Goal: Task Accomplishment & Management: Manage account settings

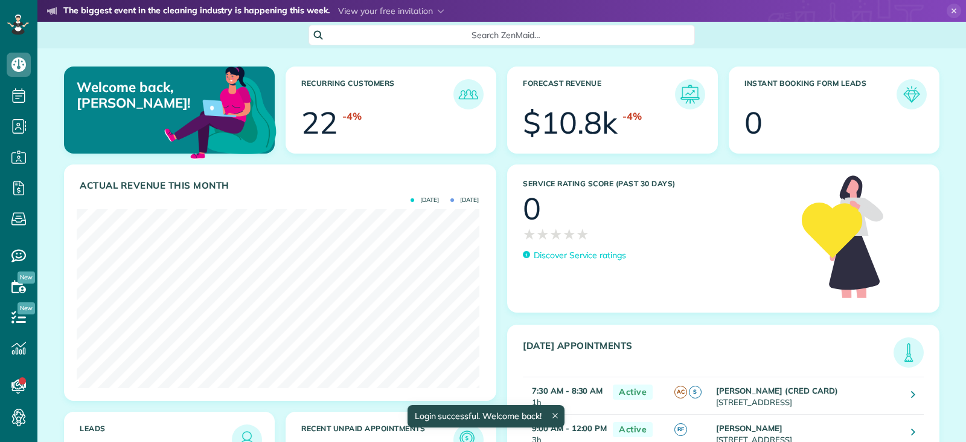
scroll to position [179, 402]
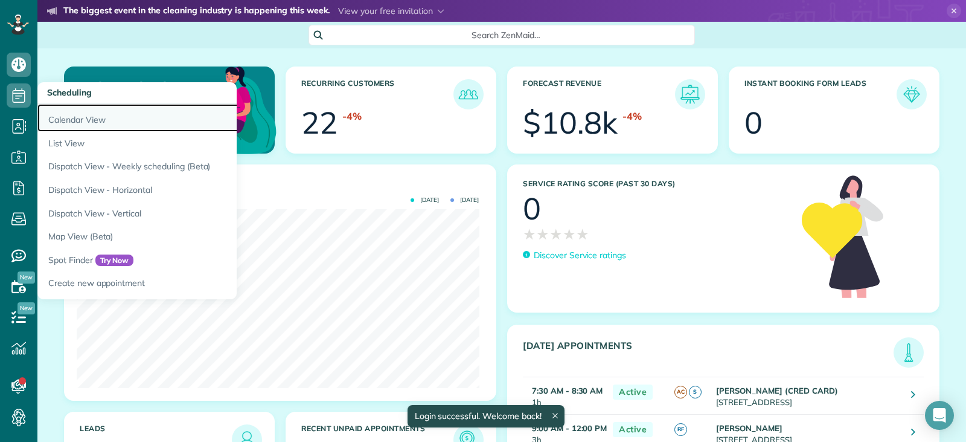
click at [69, 118] on link "Calendar View" at bounding box center [188, 118] width 302 height 28
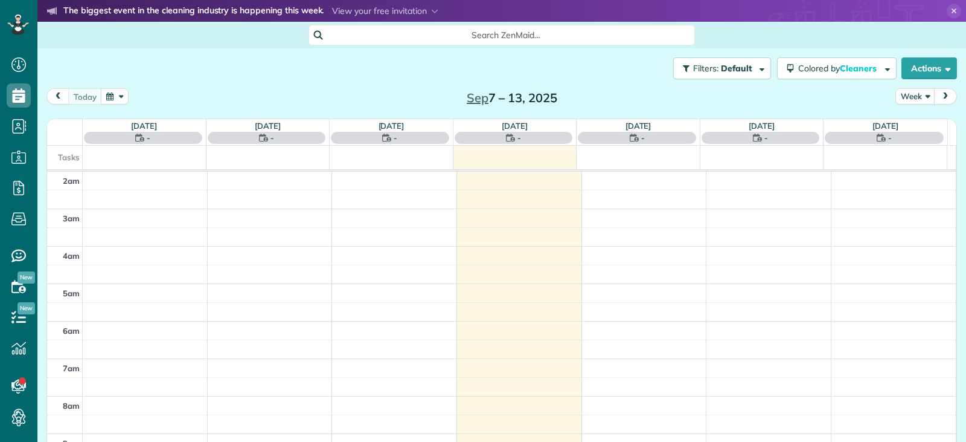
scroll to position [188, 0]
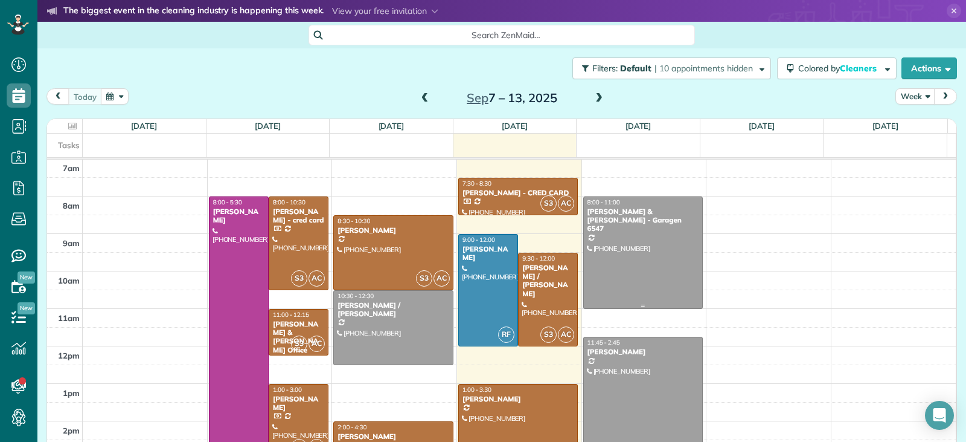
click at [677, 266] on div at bounding box center [643, 252] width 119 height 111
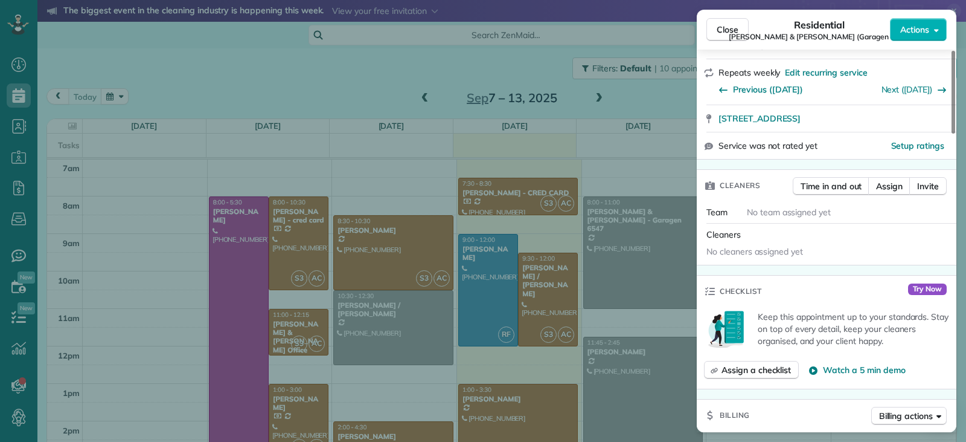
scroll to position [242, 0]
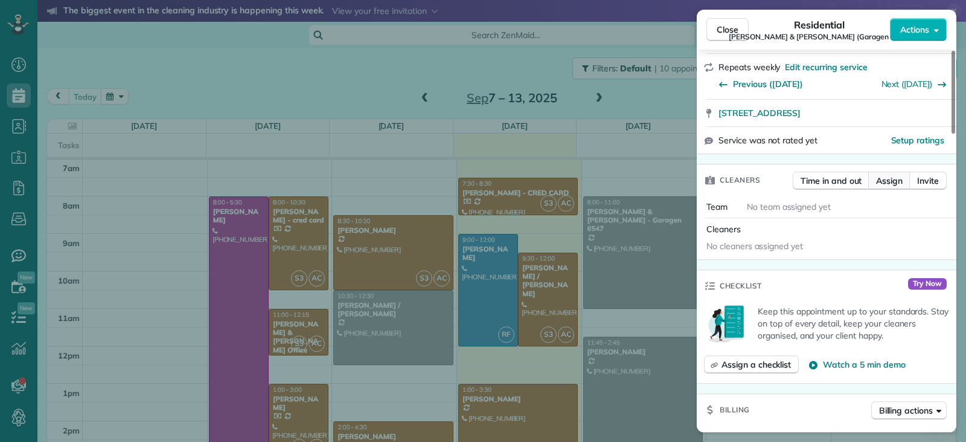
click at [892, 178] on span "Assign" at bounding box center [889, 181] width 27 height 12
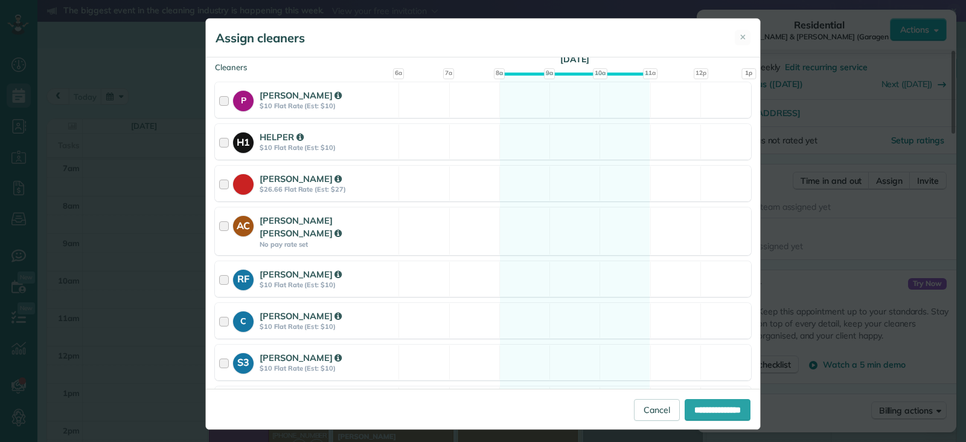
scroll to position [181, 0]
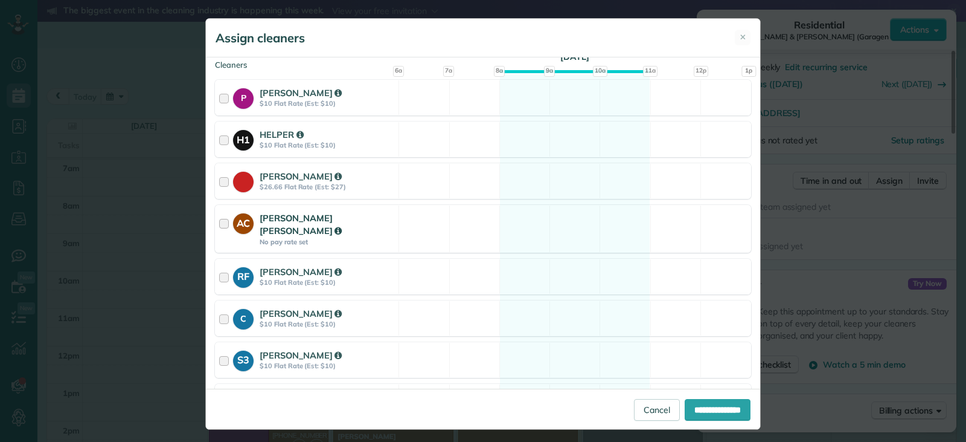
click at [223, 222] on div at bounding box center [226, 228] width 14 height 34
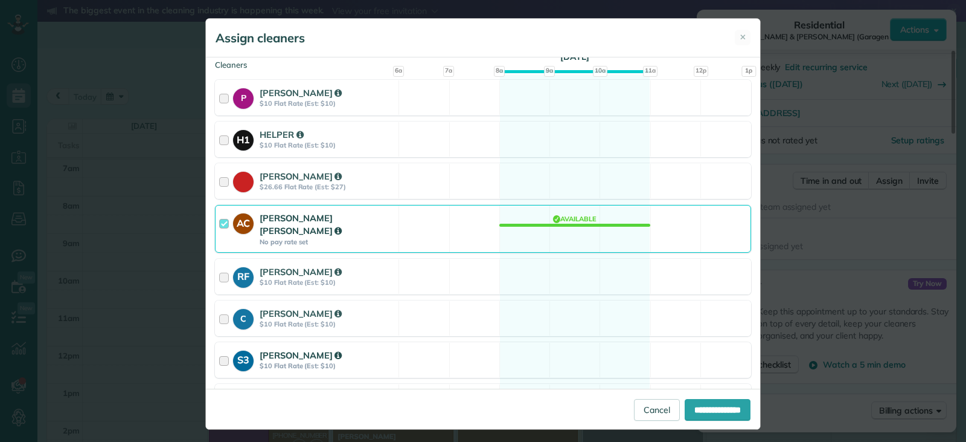
click at [227, 349] on div at bounding box center [226, 360] width 14 height 22
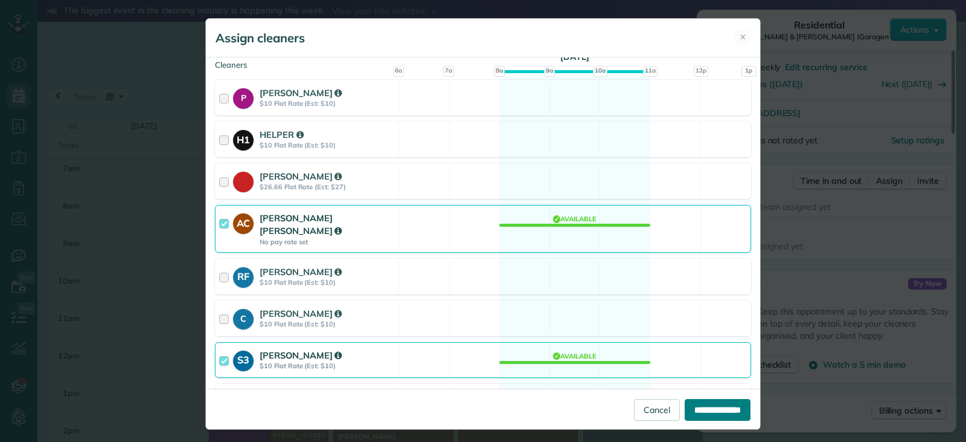
click at [702, 409] on input "**********" at bounding box center [718, 410] width 66 height 22
type input "**********"
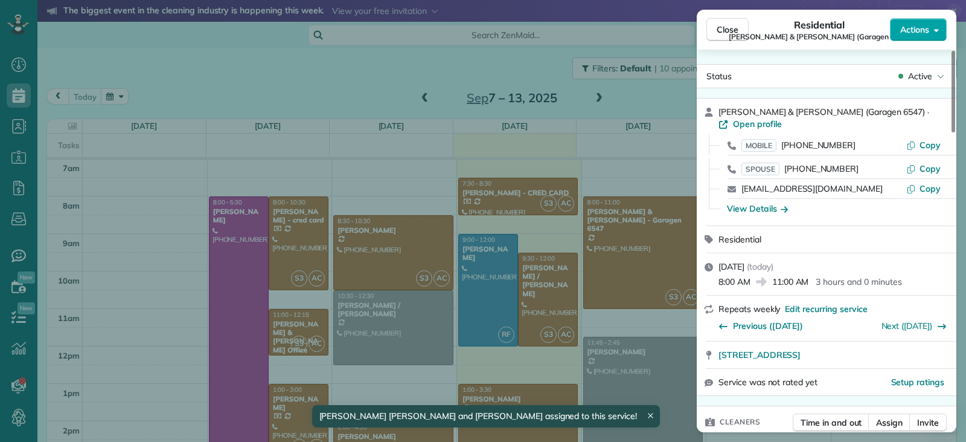
click at [930, 29] on button "Actions" at bounding box center [918, 29] width 57 height 23
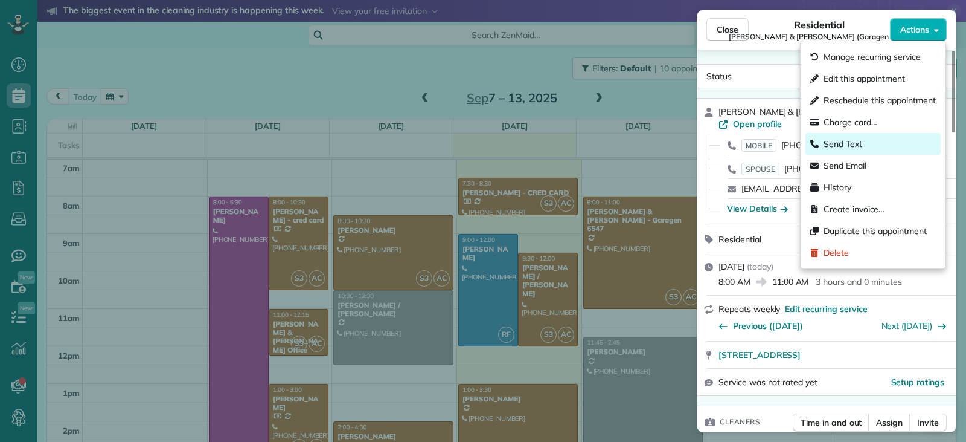
click at [852, 145] on span "Send Text" at bounding box center [843, 144] width 39 height 12
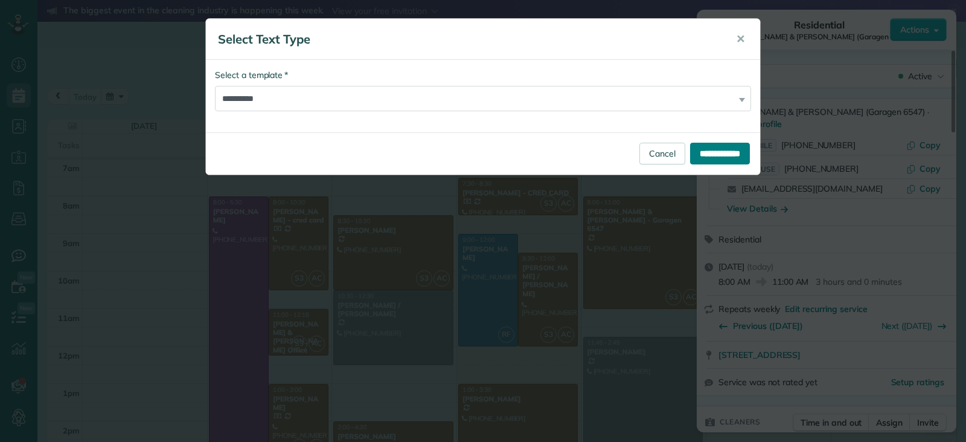
click at [720, 155] on input "**********" at bounding box center [720, 154] width 60 height 22
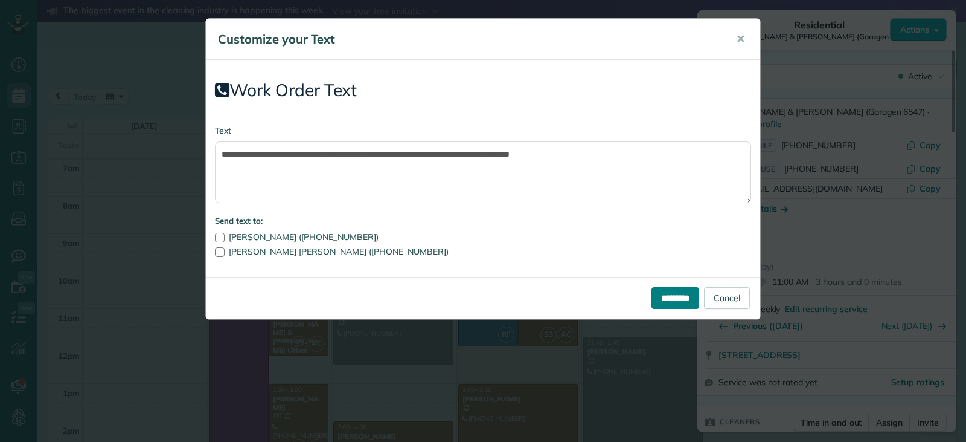
drag, startPoint x: 645, startPoint y: 300, endPoint x: 669, endPoint y: 294, distance: 24.9
click at [652, 300] on input "*********" at bounding box center [676, 298] width 48 height 22
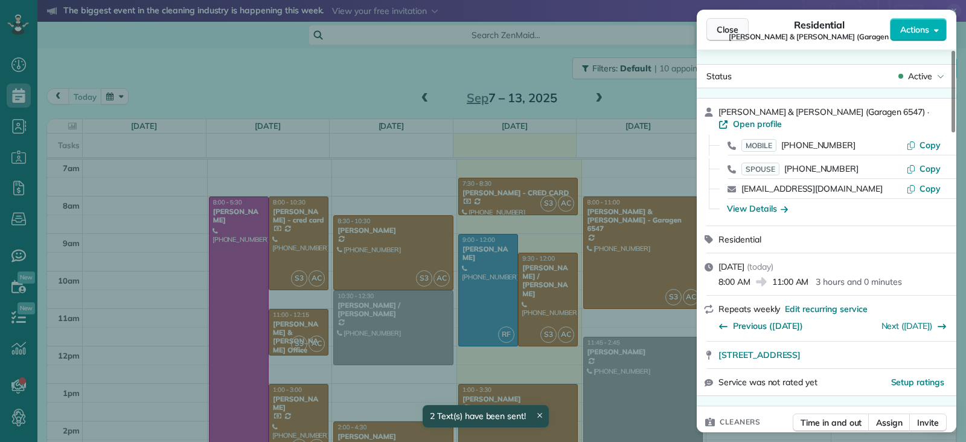
click at [727, 30] on span "Close" at bounding box center [728, 30] width 22 height 12
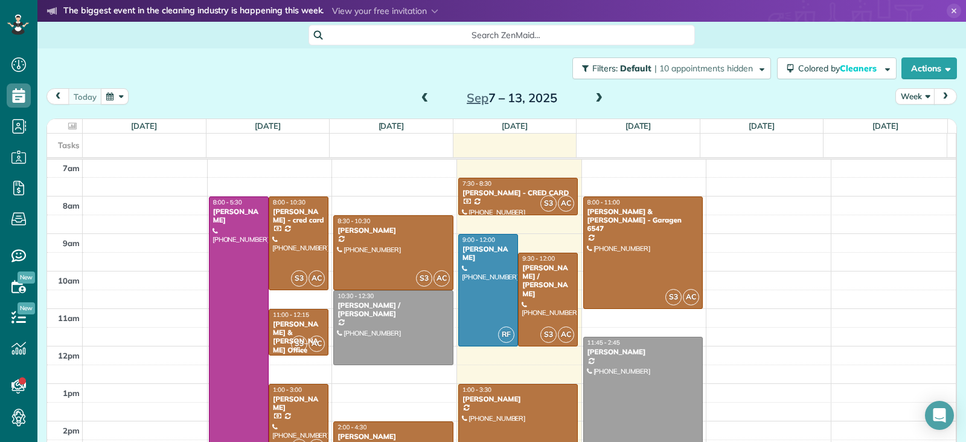
click at [635, 371] on div at bounding box center [643, 392] width 119 height 111
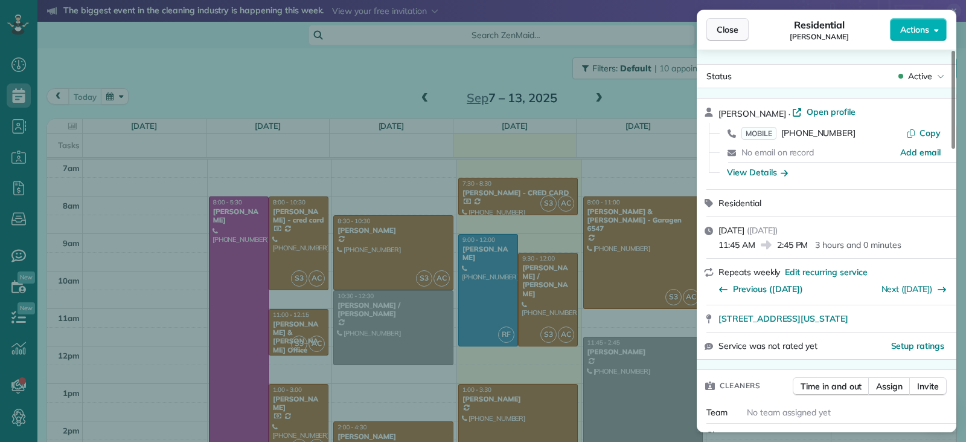
click at [723, 31] on span "Close" at bounding box center [728, 30] width 22 height 12
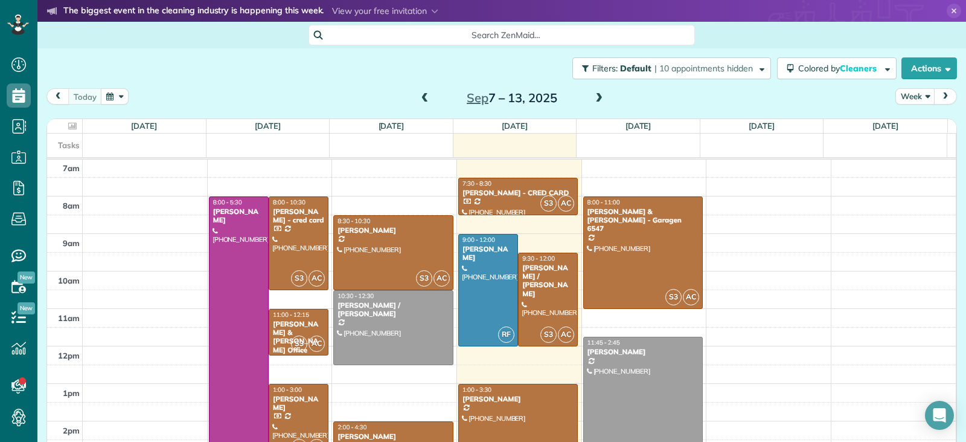
click at [420, 100] on span at bounding box center [425, 98] width 13 height 11
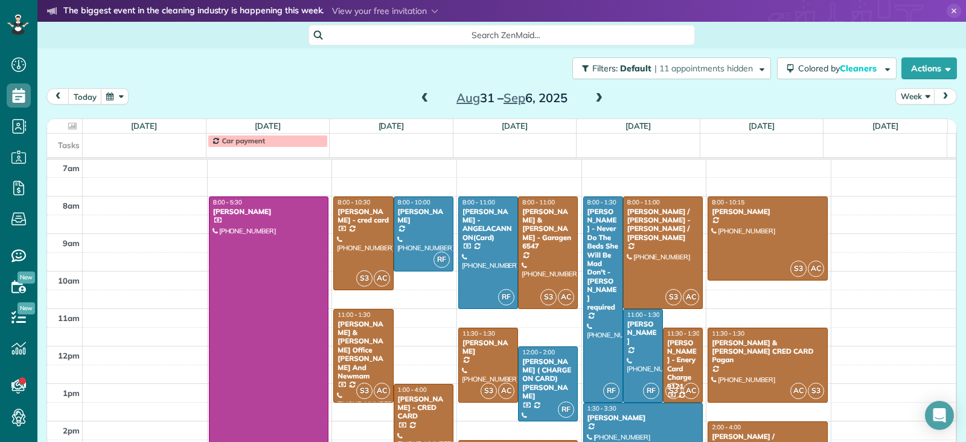
click at [420, 100] on span at bounding box center [425, 98] width 13 height 11
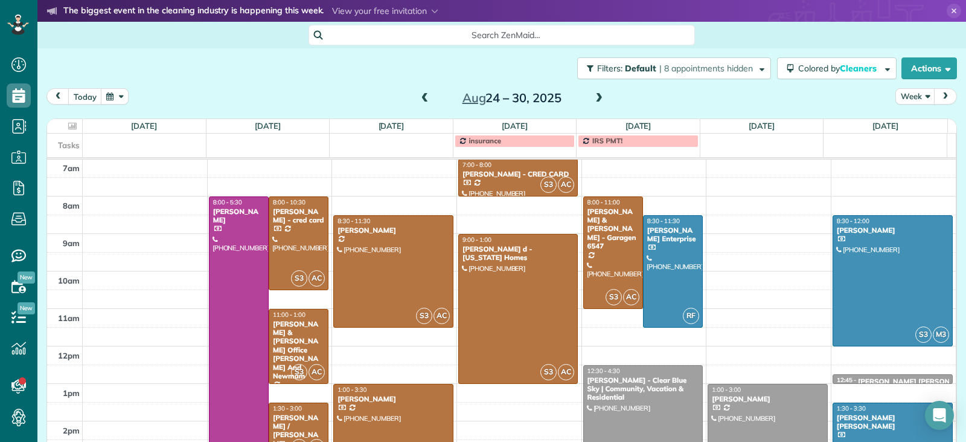
click at [419, 95] on span at bounding box center [425, 98] width 13 height 11
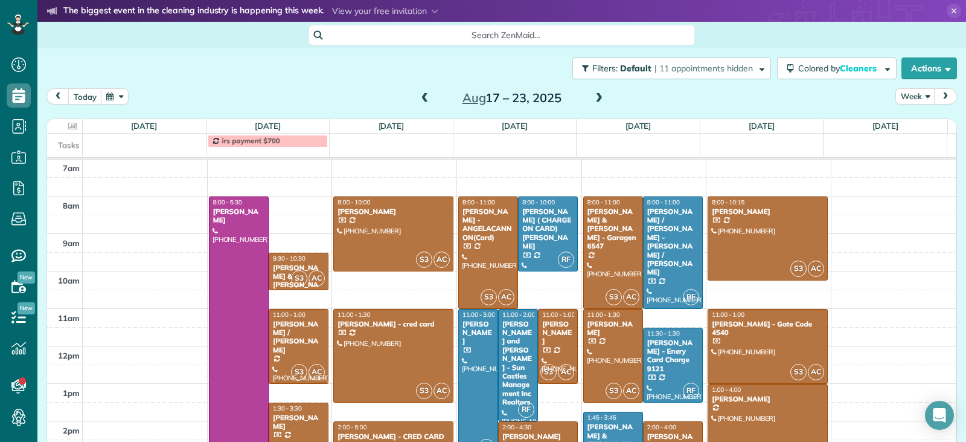
click at [419, 95] on span at bounding box center [425, 98] width 13 height 11
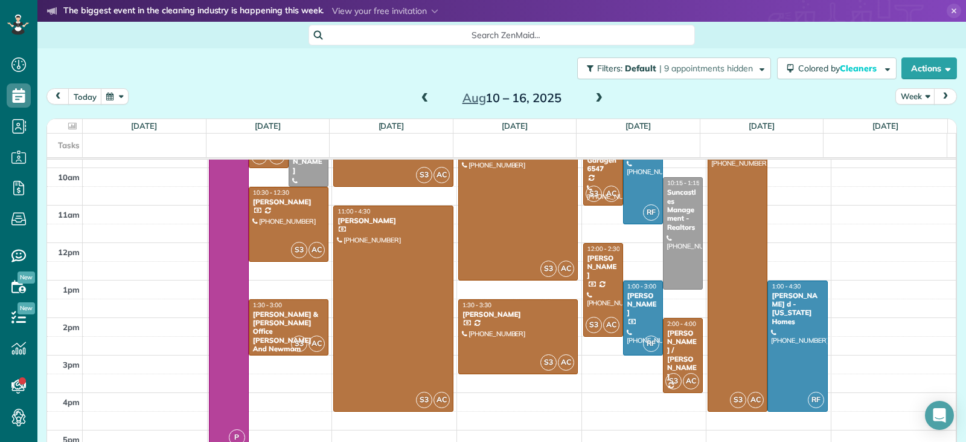
scroll to position [231, 0]
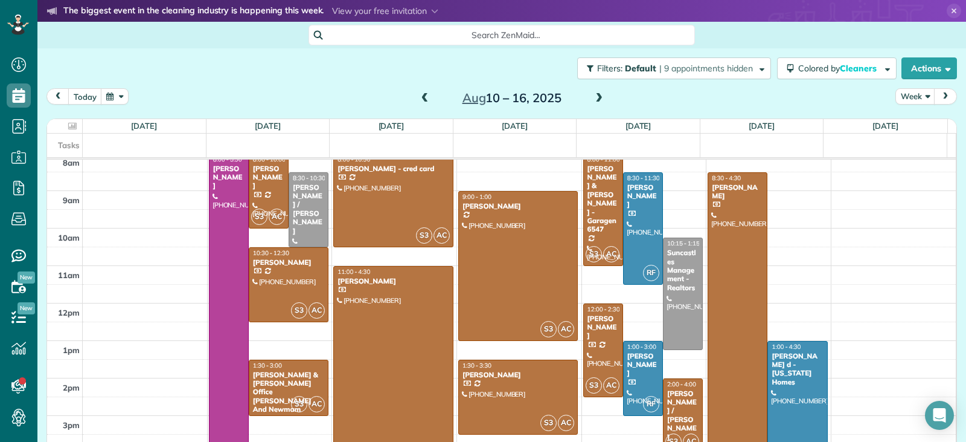
click at [599, 95] on span at bounding box center [599, 98] width 13 height 11
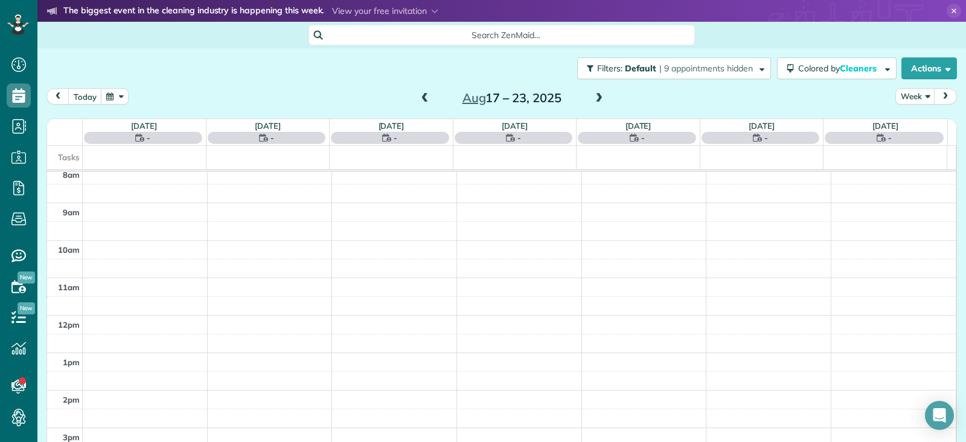
scroll to position [188, 0]
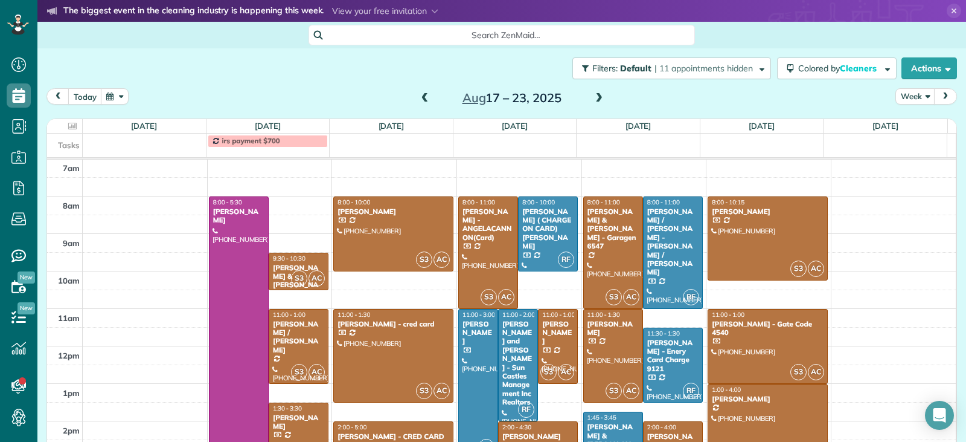
click at [597, 96] on span at bounding box center [599, 98] width 13 height 11
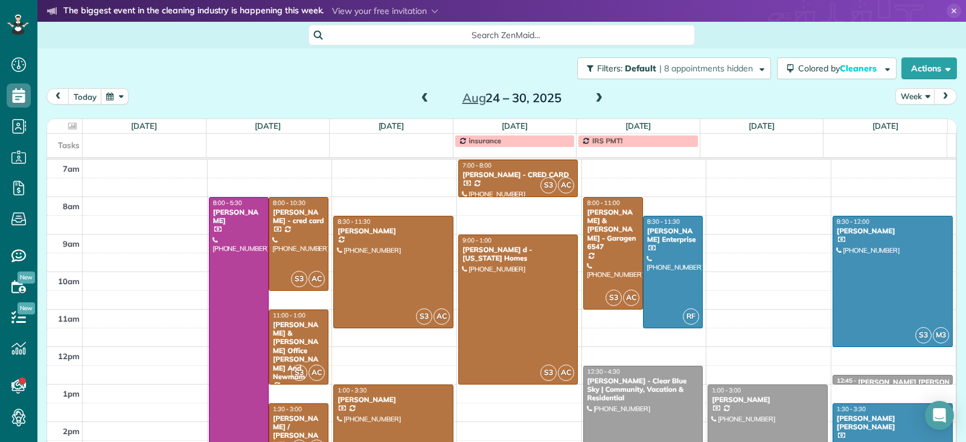
scroll to position [170, 0]
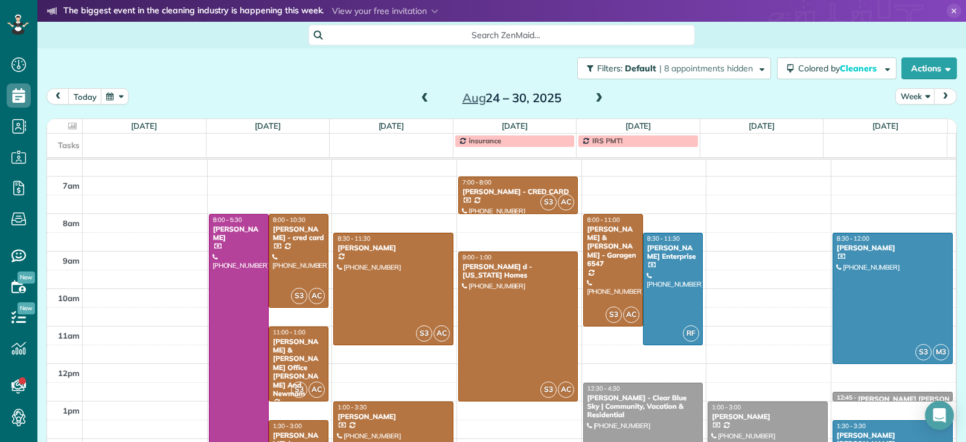
click at [594, 97] on span at bounding box center [599, 98] width 13 height 11
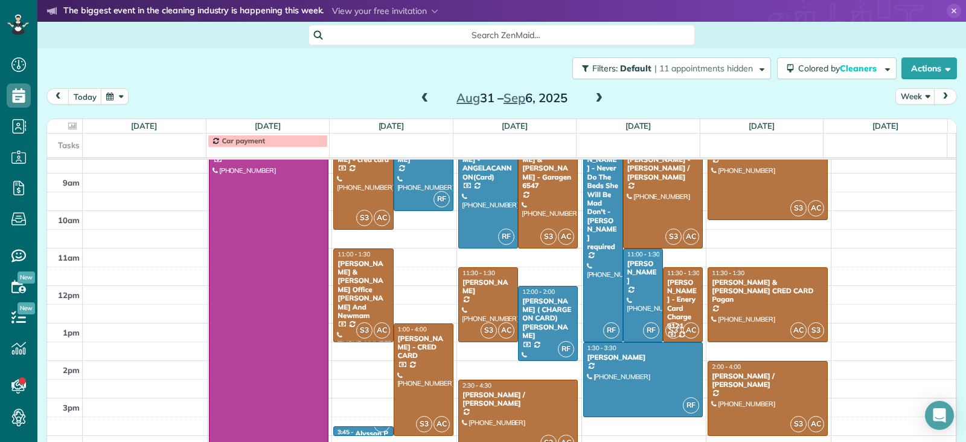
scroll to position [291, 0]
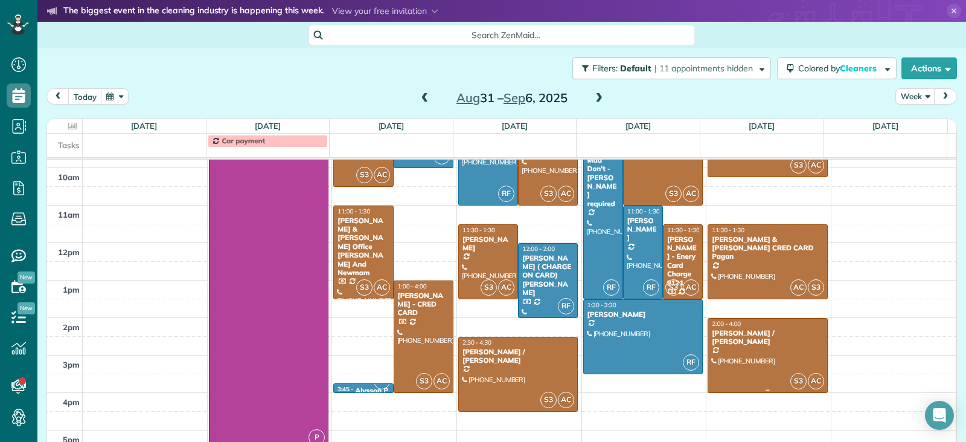
click at [781, 344] on div at bounding box center [768, 355] width 119 height 74
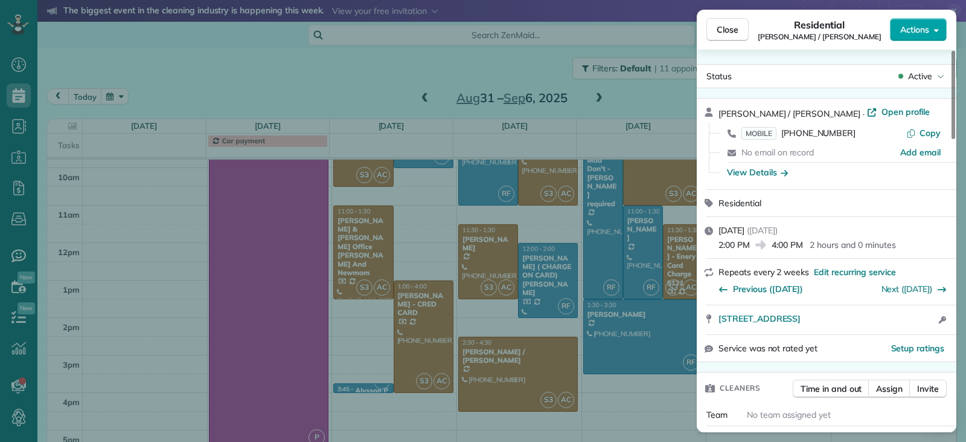
click at [916, 34] on span "Actions" at bounding box center [915, 30] width 29 height 12
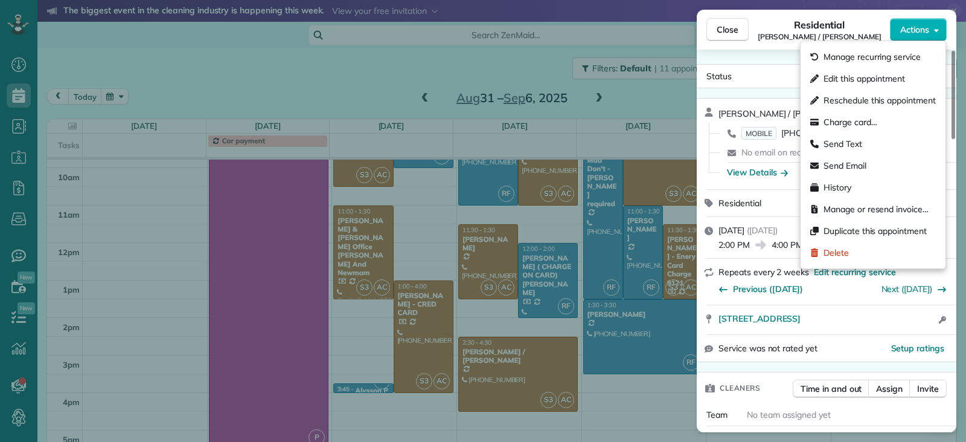
click at [879, 412] on div "Team No team assigned yet" at bounding box center [827, 414] width 260 height 22
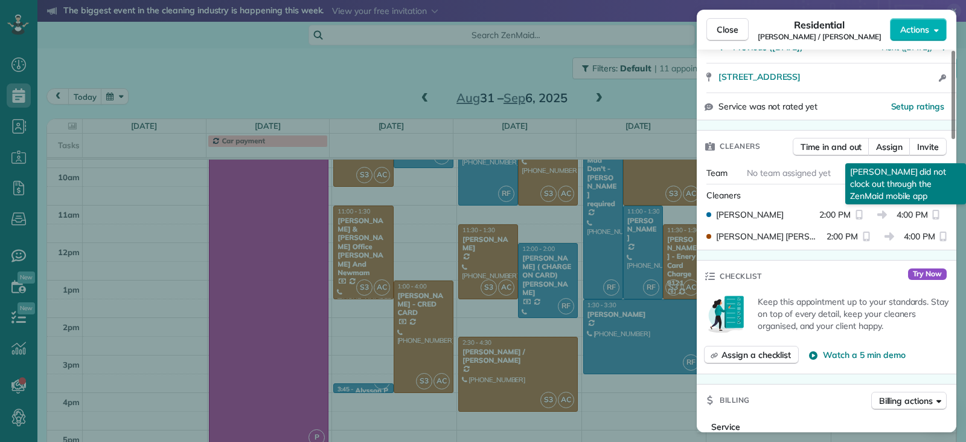
scroll to position [544, 0]
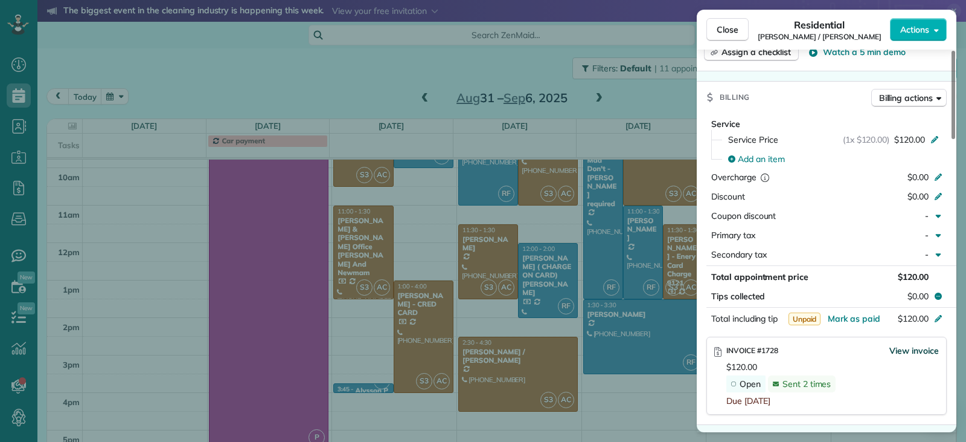
click at [899, 353] on span "View invoice" at bounding box center [915, 350] width 50 height 12
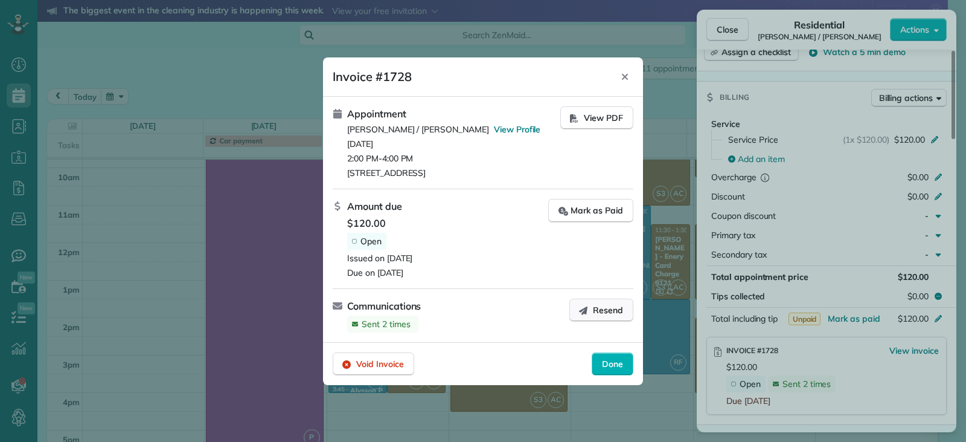
click at [599, 308] on span "Resend" at bounding box center [608, 310] width 30 height 12
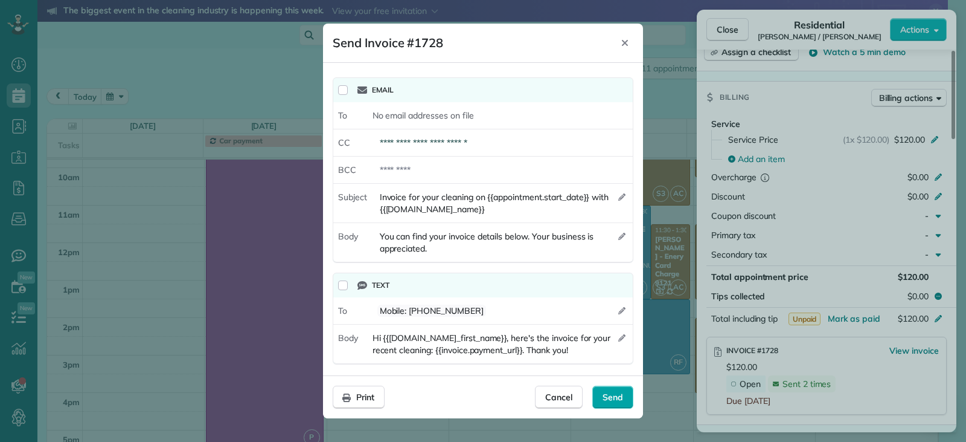
click at [609, 399] on span "Send" at bounding box center [613, 397] width 21 height 12
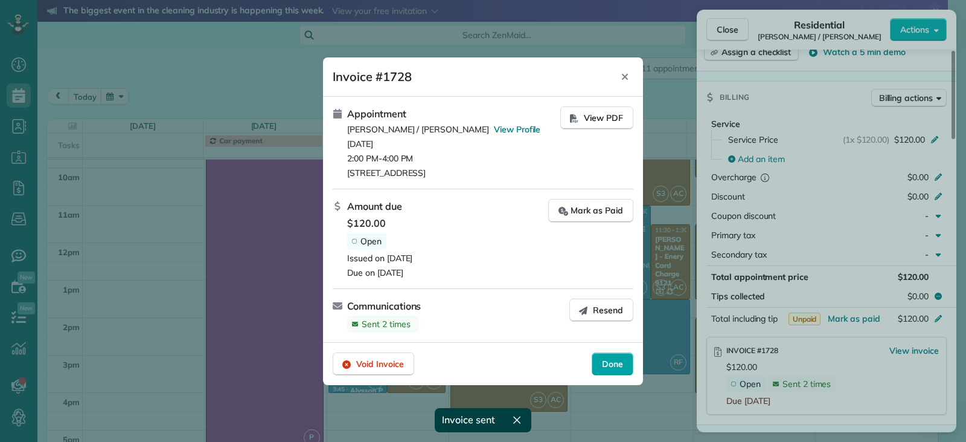
click at [611, 361] on span "Done" at bounding box center [612, 364] width 21 height 12
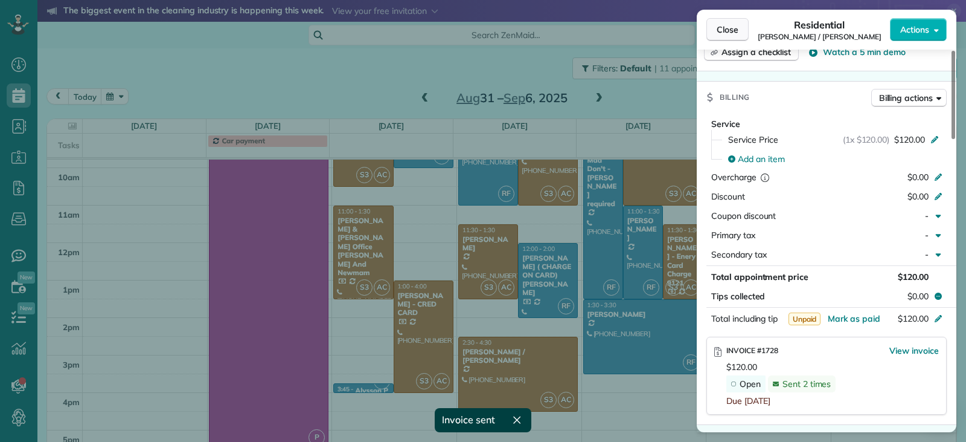
click at [720, 28] on span "Close" at bounding box center [728, 30] width 22 height 12
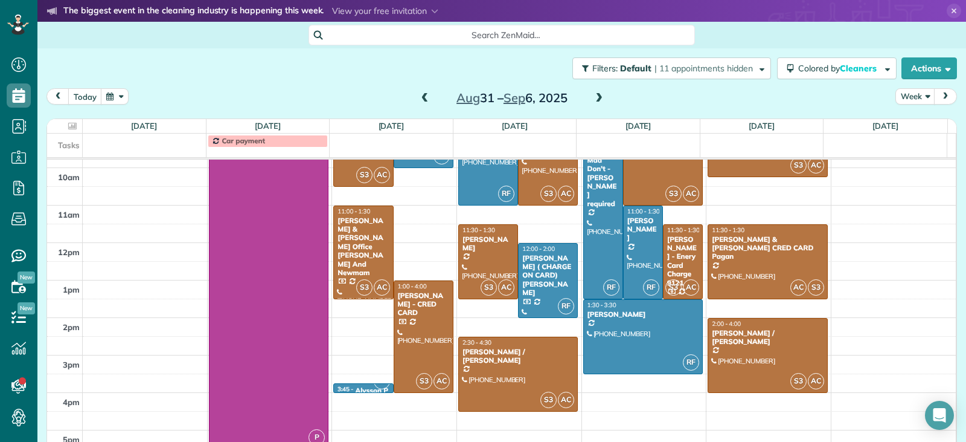
click at [419, 98] on span at bounding box center [425, 98] width 13 height 11
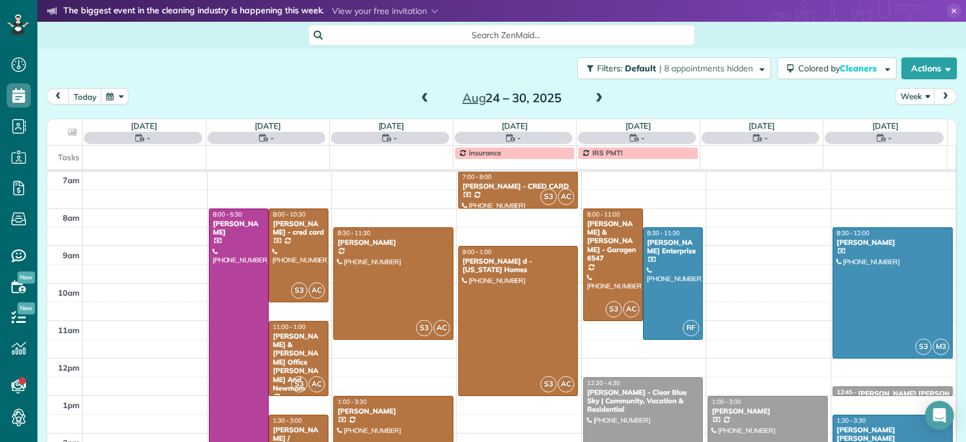
click at [419, 98] on span at bounding box center [425, 98] width 13 height 11
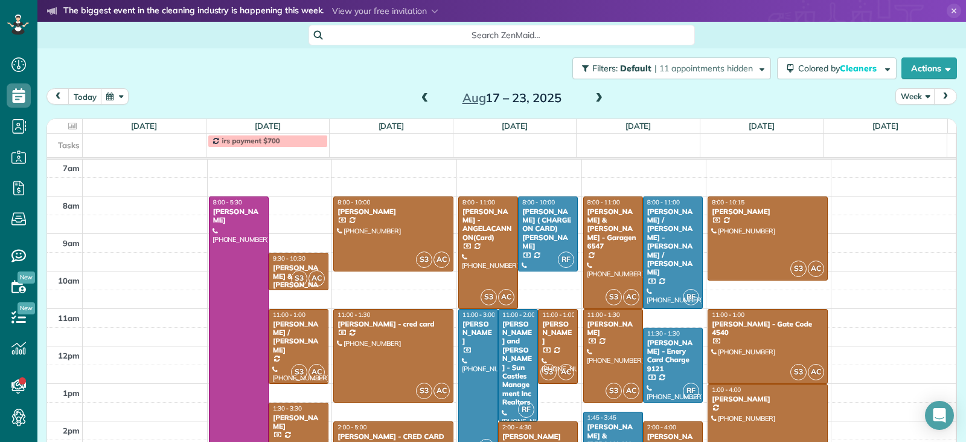
click at [669, 427] on div "2:00 - 4:00" at bounding box center [673, 427] width 53 height 8
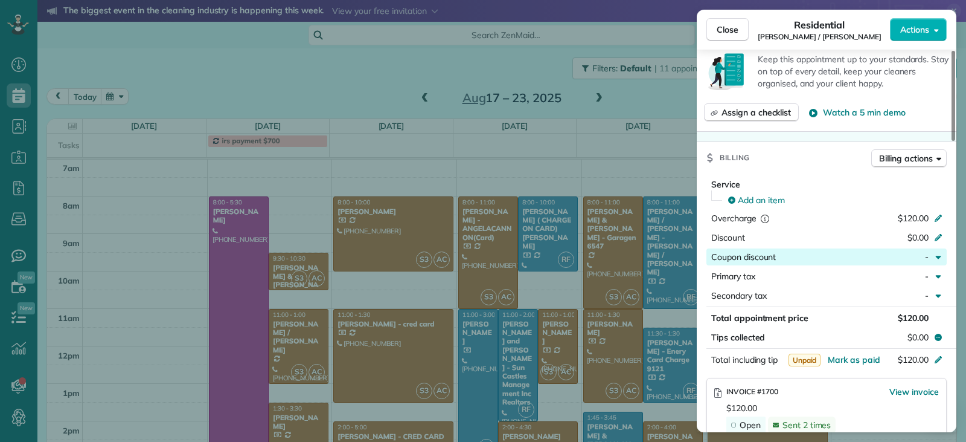
scroll to position [606, 0]
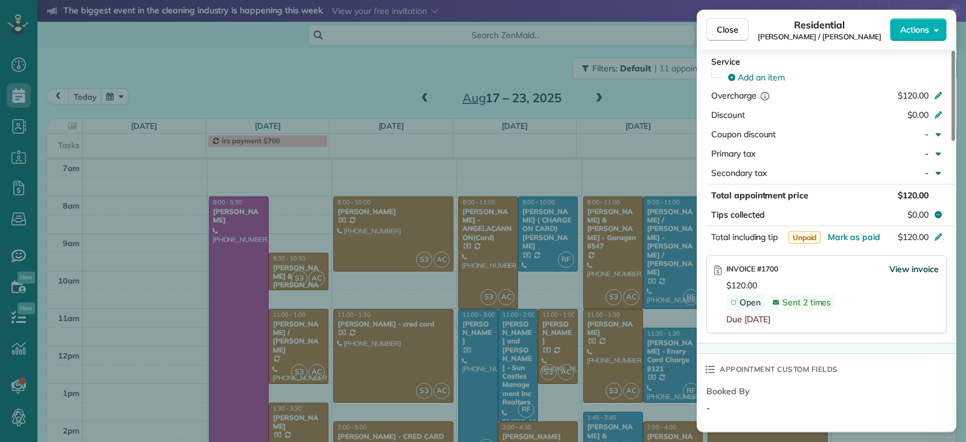
click at [902, 269] on span "View invoice" at bounding box center [915, 269] width 50 height 12
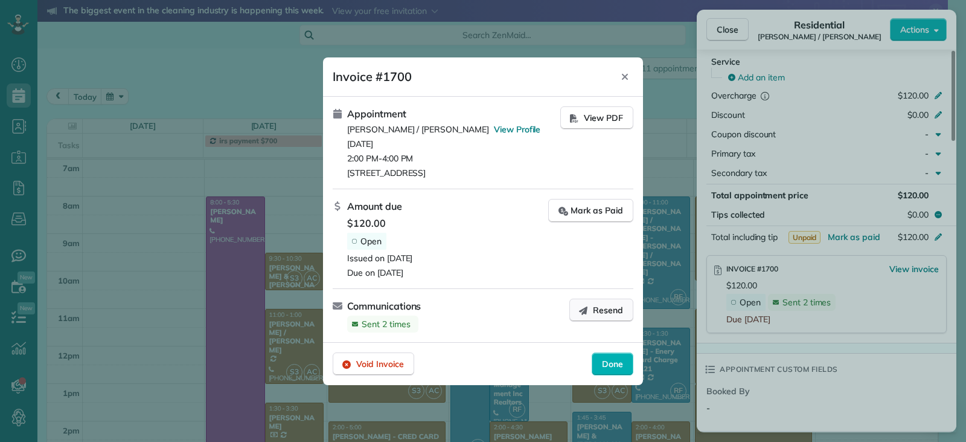
click at [601, 309] on span "Resend" at bounding box center [608, 310] width 30 height 12
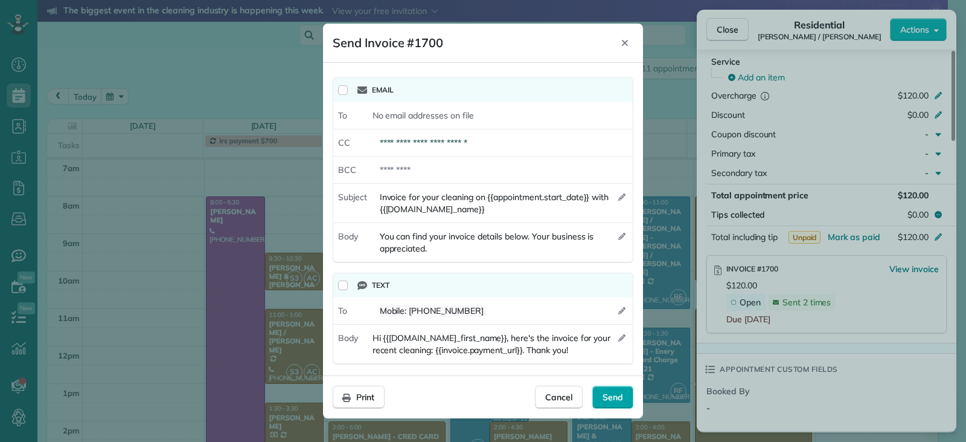
click at [612, 403] on span "Send" at bounding box center [613, 397] width 21 height 12
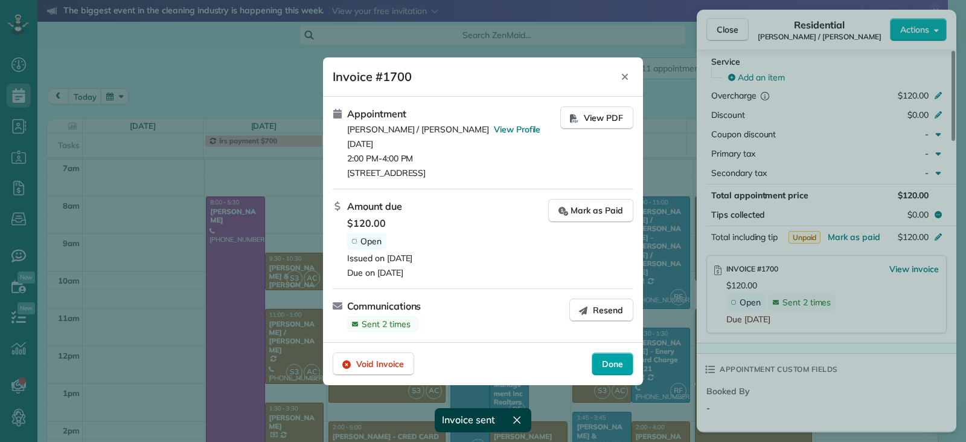
click at [612, 371] on div "Done" at bounding box center [613, 363] width 42 height 23
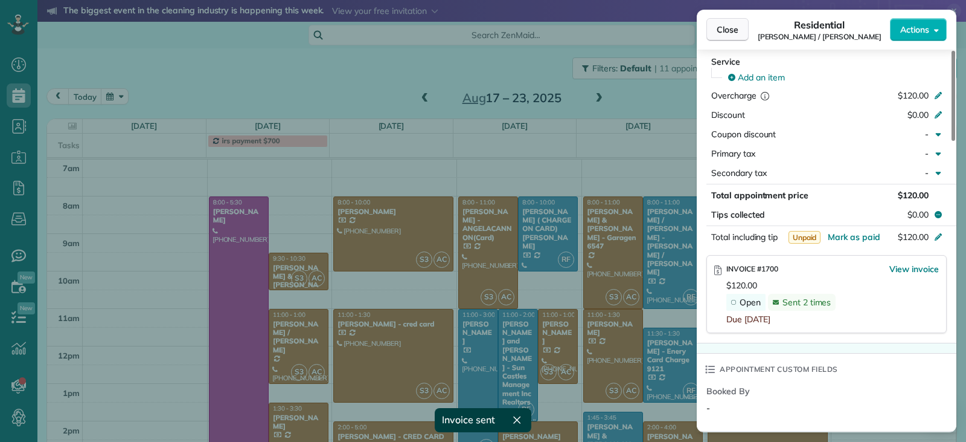
click at [724, 33] on span "Close" at bounding box center [728, 30] width 22 height 12
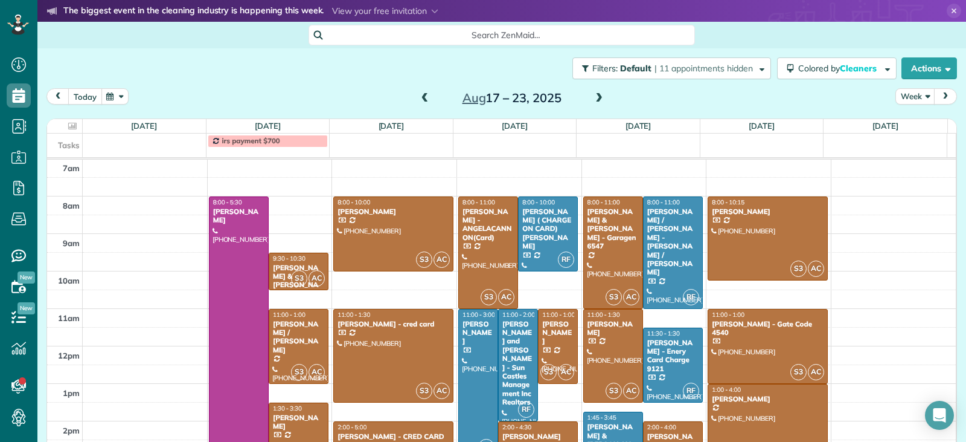
click at [78, 98] on button "today" at bounding box center [85, 96] width 34 height 16
